Goal: Transaction & Acquisition: Purchase product/service

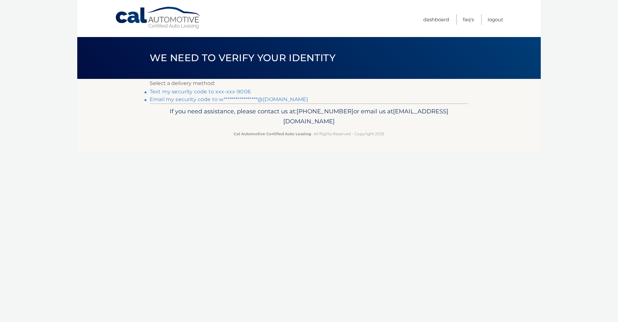
click at [231, 91] on link "Text my security code to xxx-xxx-9006" at bounding box center [200, 91] width 101 height 6
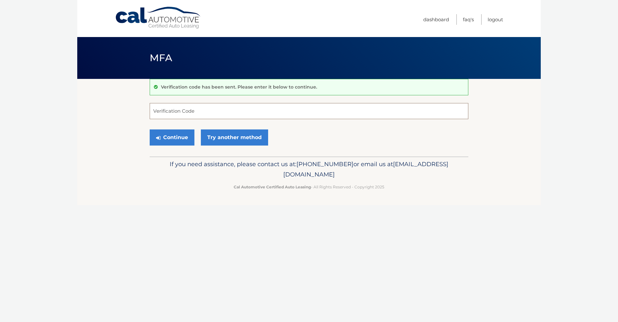
click at [208, 111] on input "Verification Code" at bounding box center [309, 111] width 319 height 16
type input "000598"
click at [186, 141] on button "Continue" at bounding box center [172, 137] width 45 height 16
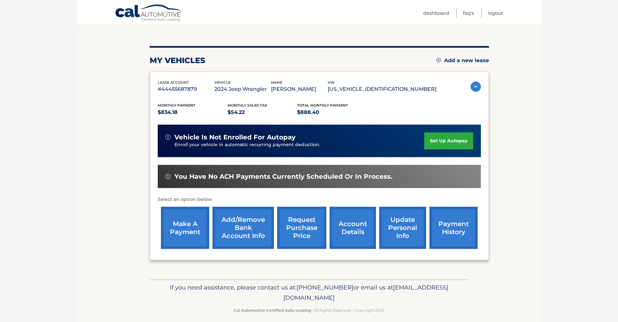
scroll to position [66, 0]
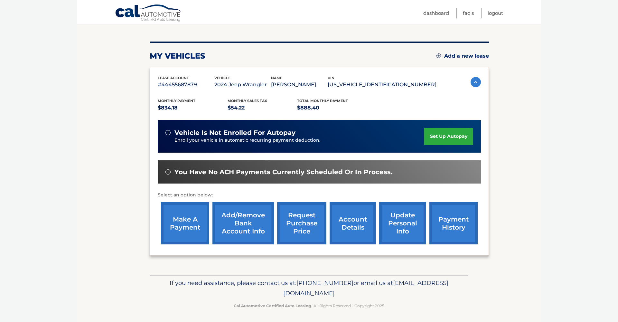
click at [192, 234] on link "make a payment" at bounding box center [185, 223] width 48 height 42
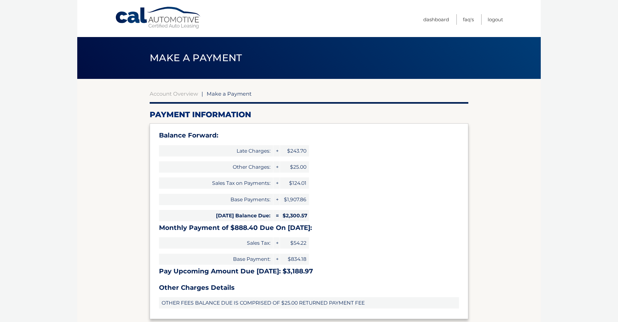
select select "ODg0M2M4YTQtMjRkMi00MjZlLWE1ZDItMDFjMjNkNzEwNzlj"
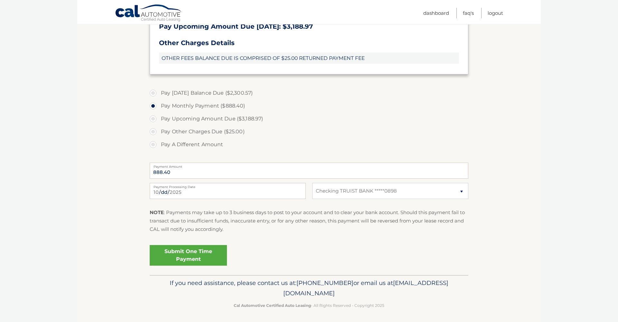
scroll to position [244, 0]
click at [154, 143] on label "Pay A Different Amount" at bounding box center [309, 144] width 319 height 13
click at [154, 143] on input "Pay A Different Amount" at bounding box center [155, 143] width 6 height 10
radio input "true"
click at [185, 169] on input "Payment Amount" at bounding box center [309, 171] width 319 height 16
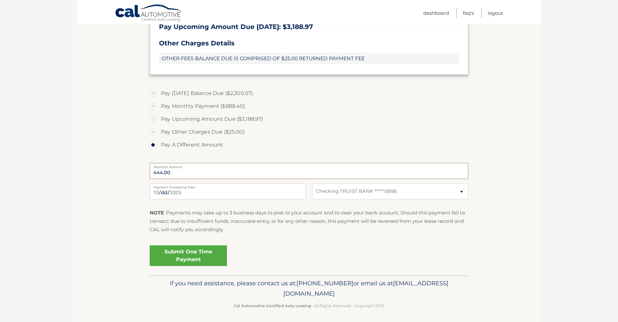
type input "444.00"
click at [188, 256] on link "Submit One Time Payment" at bounding box center [188, 255] width 77 height 21
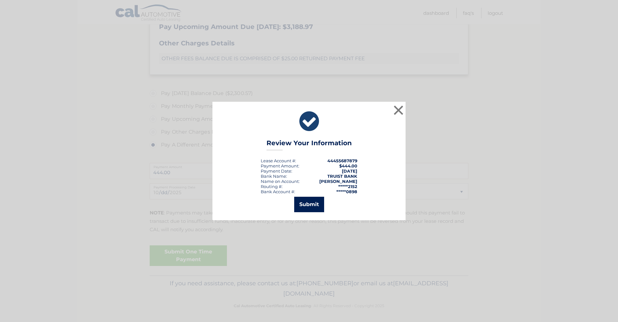
click at [308, 204] on button "Submit" at bounding box center [309, 204] width 30 height 15
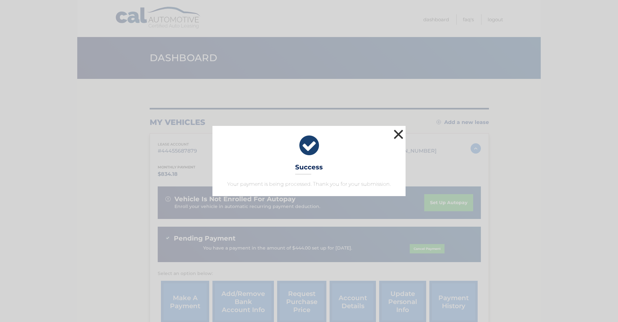
click at [401, 134] on button "×" at bounding box center [398, 134] width 13 height 13
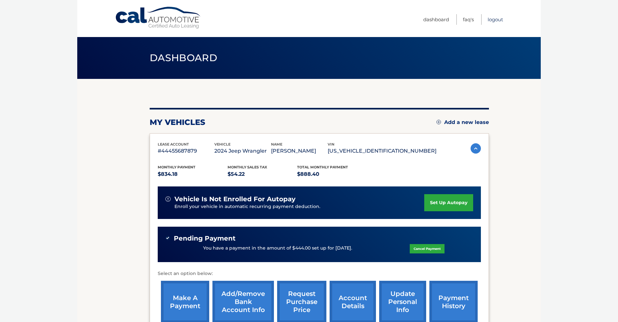
click at [494, 19] on link "Logout" at bounding box center [494, 19] width 15 height 11
